Goal: Register for event/course

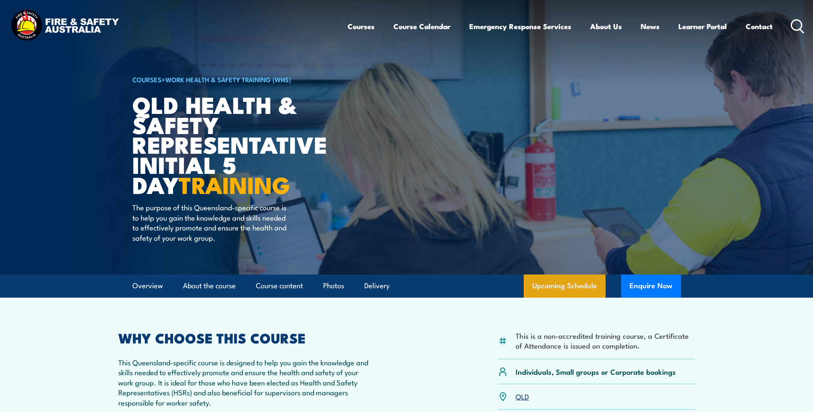
click at [548, 286] on link "Upcoming Schedule" at bounding box center [565, 286] width 82 height 23
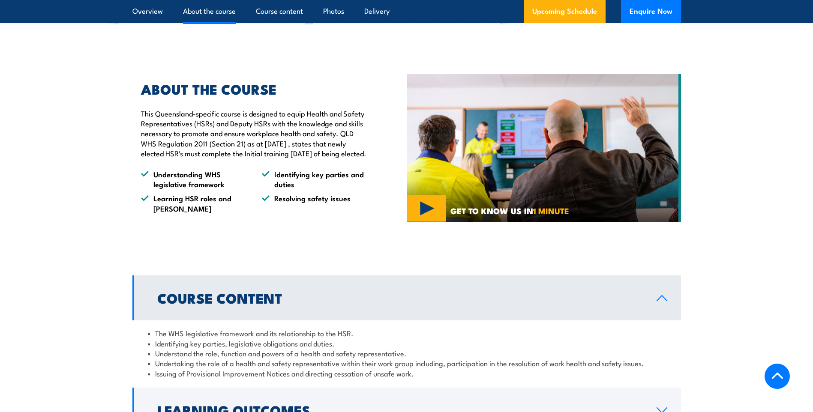
scroll to position [155, 0]
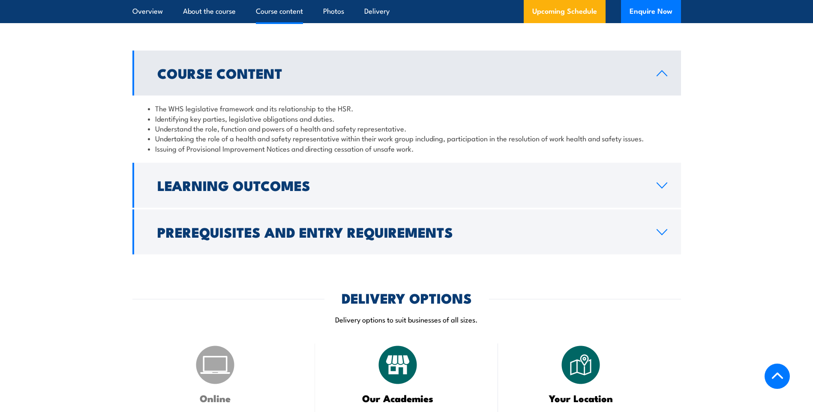
scroll to position [914, 0]
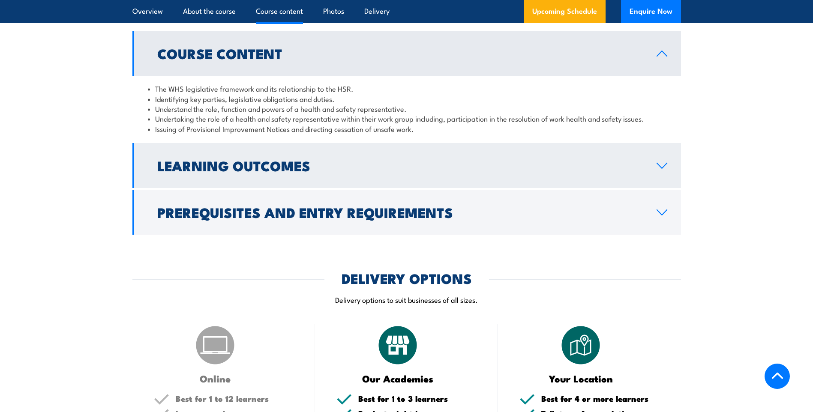
click at [661, 169] on icon at bounding box center [662, 165] width 12 height 7
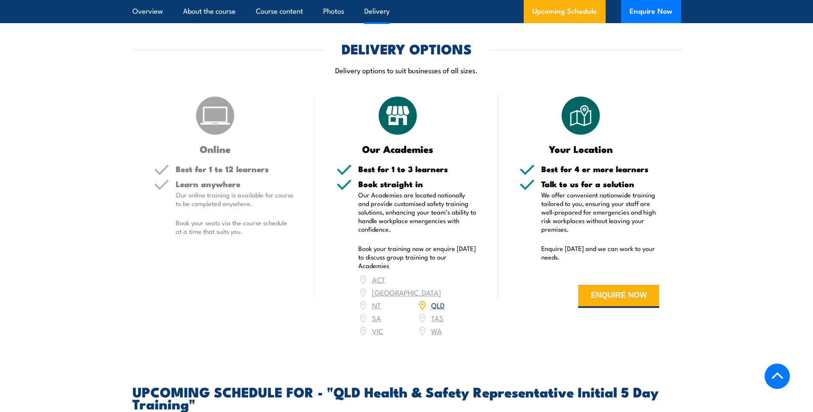
scroll to position [1143, 0]
